Goal: Task Accomplishment & Management: Manage account settings

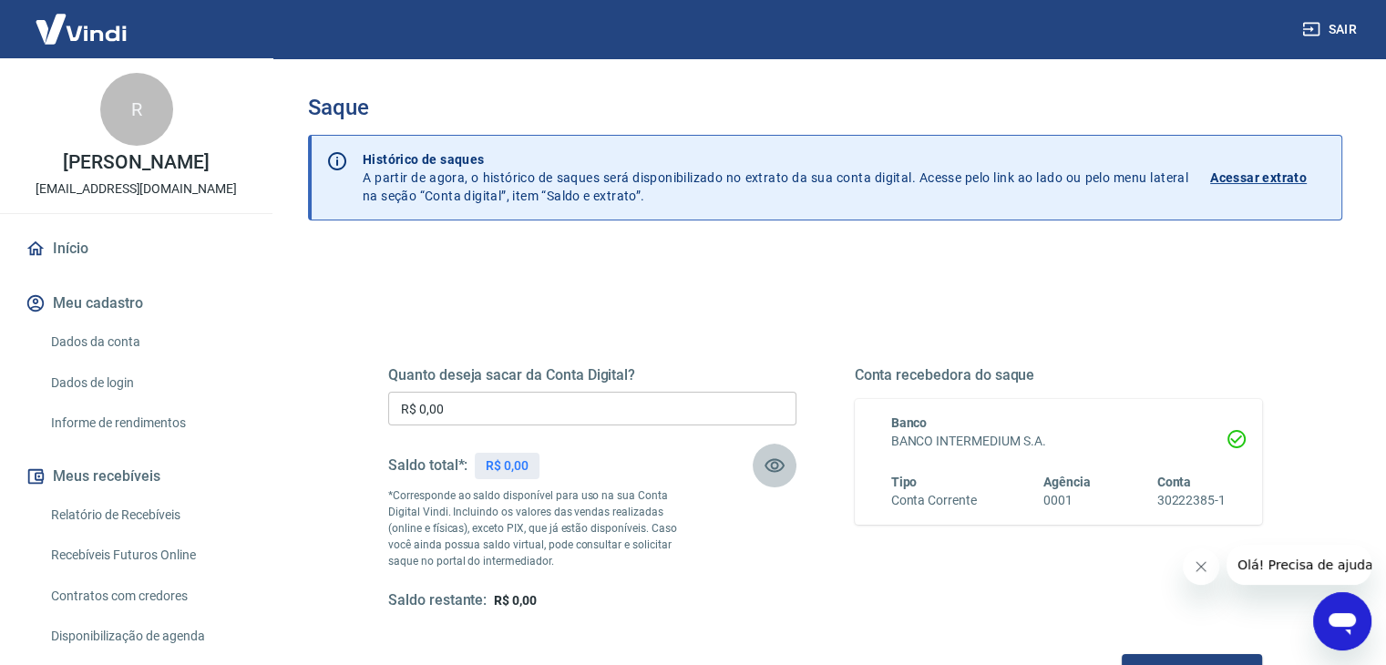
click at [777, 462] on icon "button" at bounding box center [774, 466] width 22 height 22
click at [773, 473] on icon "button" at bounding box center [774, 466] width 22 height 22
click at [782, 472] on icon "button" at bounding box center [774, 466] width 22 height 22
click at [781, 472] on icon "button" at bounding box center [774, 465] width 20 height 17
